Goal: Task Accomplishment & Management: Use online tool/utility

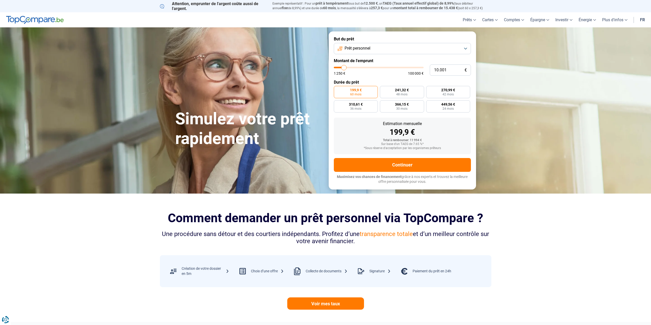
click at [377, 62] on label "Montant de l'emprunt" at bounding box center [402, 60] width 137 height 5
click at [372, 50] on button "Prêt personnel" at bounding box center [402, 48] width 137 height 11
click at [365, 80] on span "Prêt voiture" at bounding box center [355, 83] width 20 height 6
type input "11.250"
type input "11250"
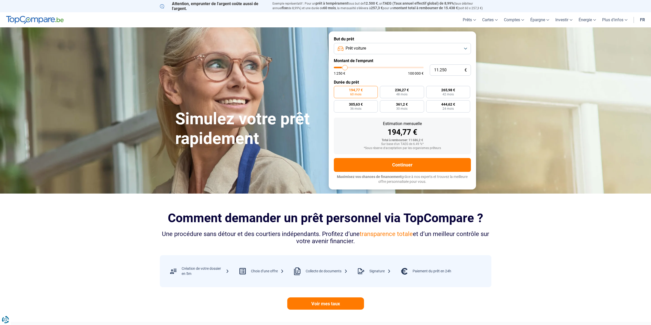
type input "11.750"
type input "11750"
type input "12.750"
type input "12750"
type input "13.250"
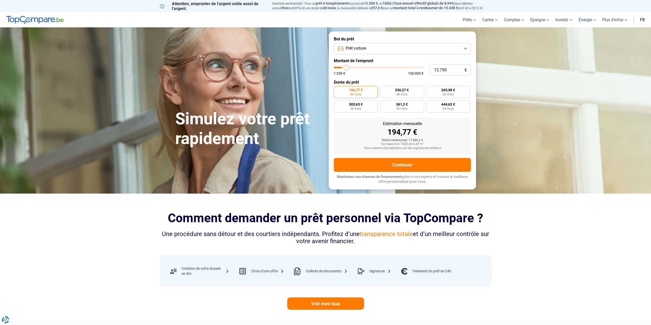
type input "13250"
type input "14.500"
type input "14500"
type input "15.750"
type input "15750"
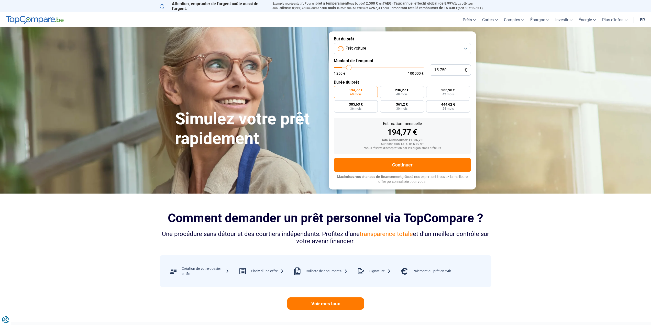
type input "17.000"
type input "17000"
type input "18.500"
type input "18500"
type input "20.000"
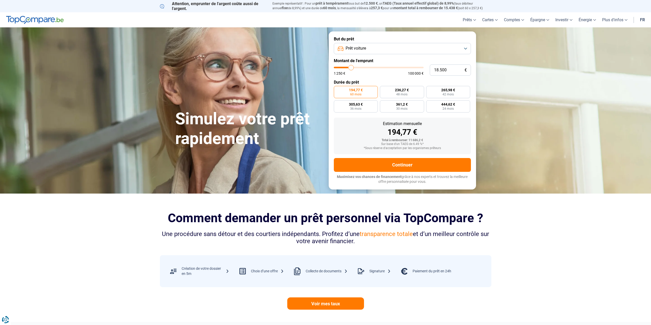
type input "20000"
type input "21.750"
type input "21750"
type input "23.500"
type input "23500"
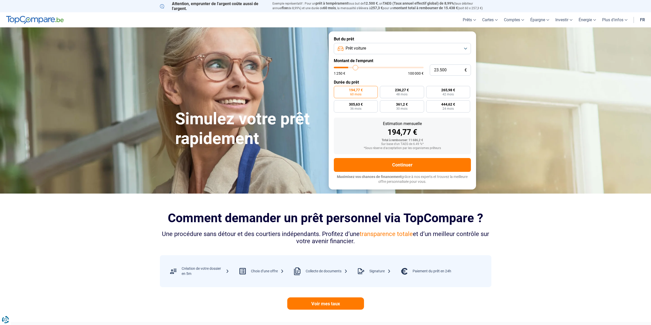
type input "25.750"
type input "25750"
type input "27.750"
type input "27750"
type input "29.750"
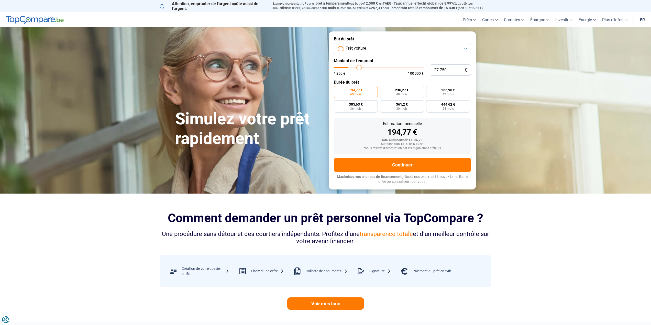
type input "29750"
type input "32.000"
type input "32000"
type input "33.750"
type input "33750"
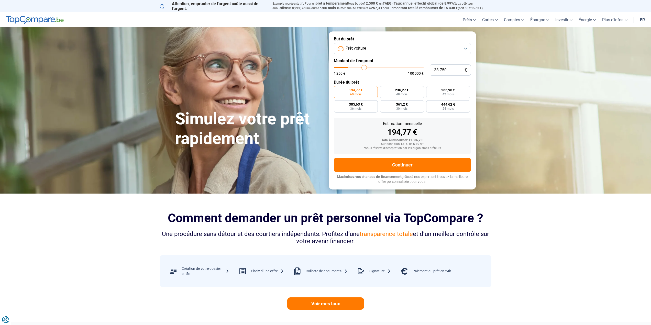
type input "35.500"
type input "35500"
type input "37.250"
type input "37250"
type input "38.750"
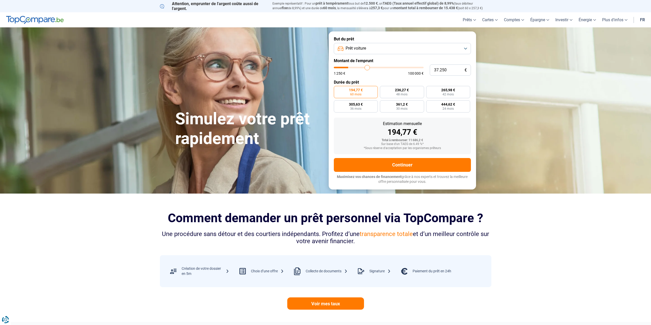
type input "38750"
type input "40.000"
type input "40000"
type input "41.250"
type input "41250"
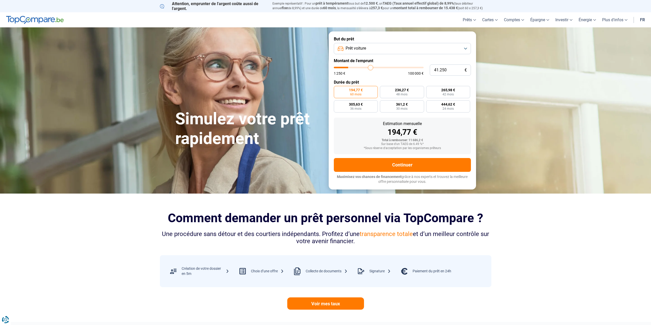
type input "42.000"
type input "42000"
type input "42.500"
type input "42500"
type input "42.750"
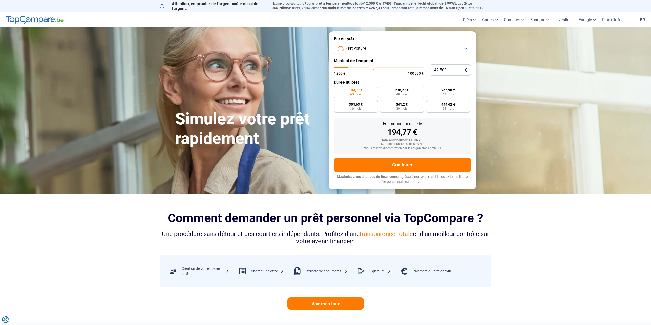
type input "42750"
type input "43.000"
type input "43000"
type input "43.500"
type input "43500"
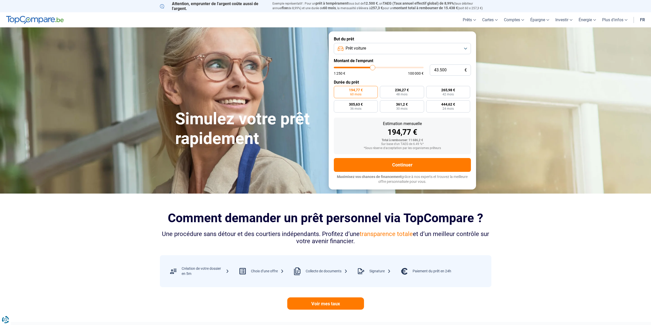
type input "43.750"
type input "43750"
type input "44.000"
type input "44000"
type input "44.500"
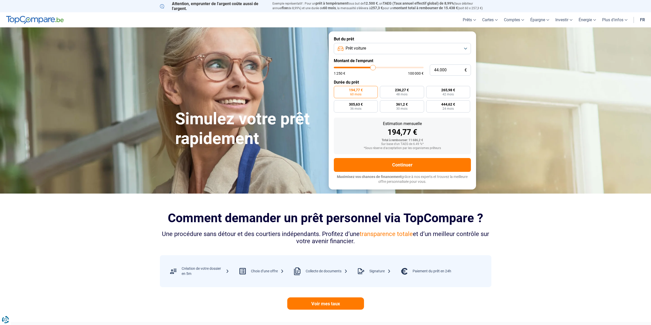
type input "44500"
type input "45.000"
type input "45000"
type input "45.250"
type input "45250"
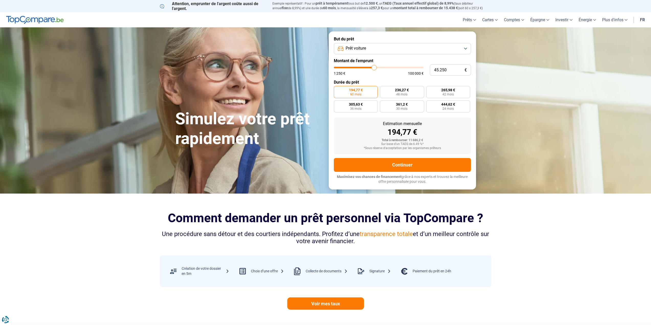
type input "45.500"
type input "45500"
type input "45.750"
type input "45750"
type input "46.000"
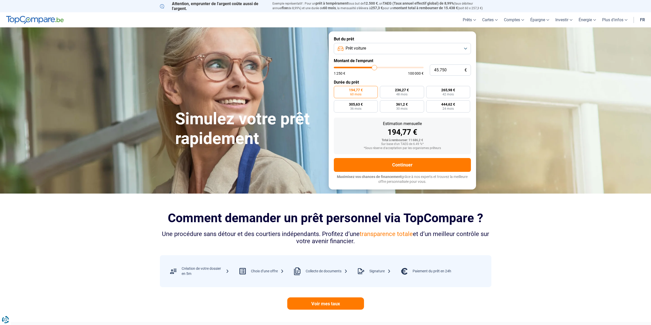
type input "46000"
type input "46.500"
type input "46500"
type input "46.750"
drag, startPoint x: 345, startPoint y: 66, endPoint x: 399, endPoint y: 68, distance: 54.5
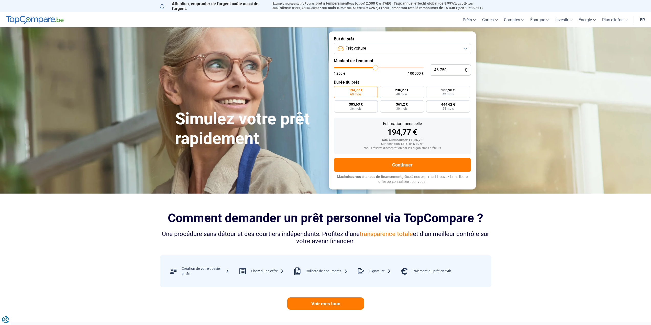
type input "47000"
click at [376, 67] on input "range" at bounding box center [379, 68] width 90 height 2
type input "47.000"
radio input "false"
drag, startPoint x: 448, startPoint y: 70, endPoint x: 405, endPoint y: 74, distance: 42.7
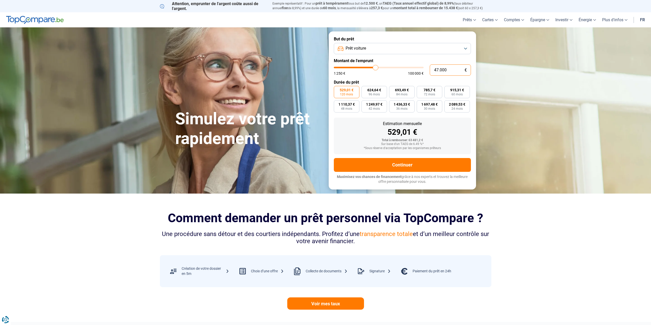
click at [409, 73] on div "47.000 € 1 250 € 100 000 €" at bounding box center [402, 69] width 137 height 11
type input "2"
type input "1250"
type input "20"
type input "1250"
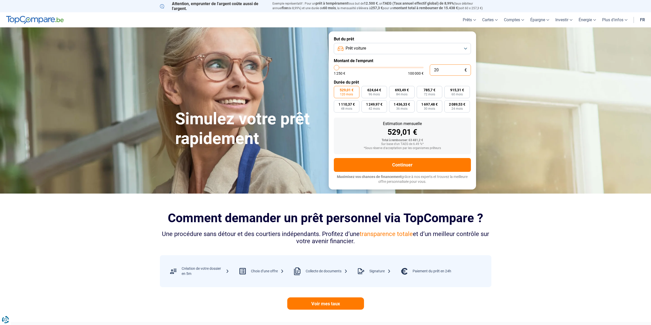
type input "200"
type input "1250"
type input "2.000"
type input "2000"
type input "20.000"
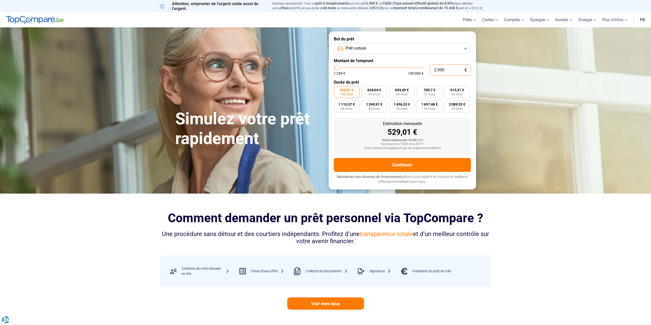
type input "20000"
radio input "true"
type input "20.000"
click at [425, 91] on label "389,5 € 60 mois" at bounding box center [419, 92] width 32 height 12
click at [406, 89] on input "389,5 € 60 mois" at bounding box center [404, 87] width 3 height 3
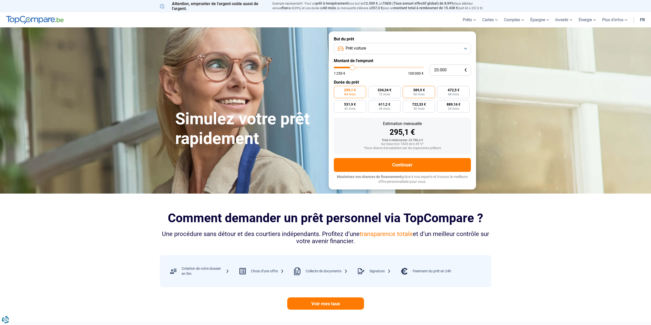
radio input "true"
click at [418, 67] on div "20.000 € 1 250 € 100 000 €" at bounding box center [402, 69] width 137 height 11
type input "3"
type input "1250"
type input "32"
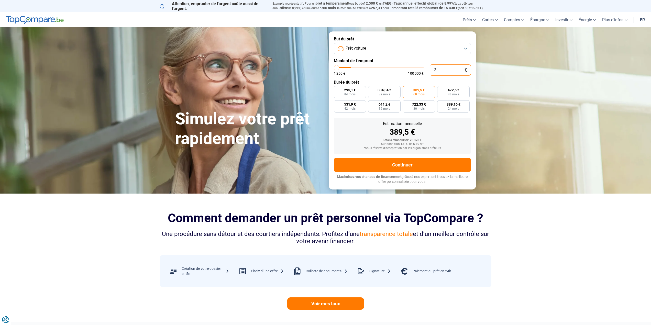
type input "1250"
type input "327"
type input "1250"
type input "3.275"
type input "3250"
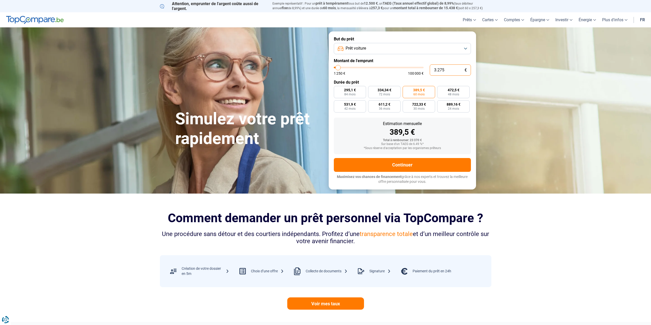
type input "32.750"
type input "32750"
radio input "false"
type input "32.750"
click at [453, 90] on span "637,8 €" at bounding box center [457, 90] width 12 height 4
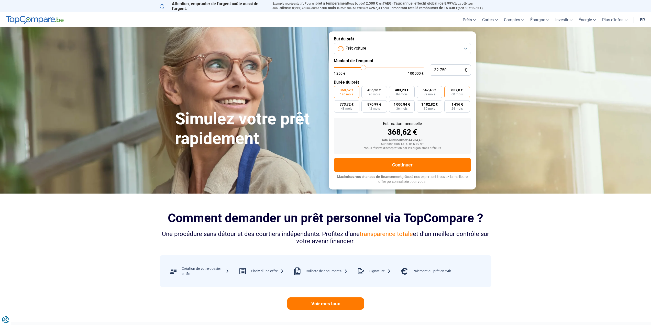
click at [448, 89] on input "637,8 € 60 mois" at bounding box center [445, 87] width 3 height 3
radio input "true"
